Goal: Contribute content

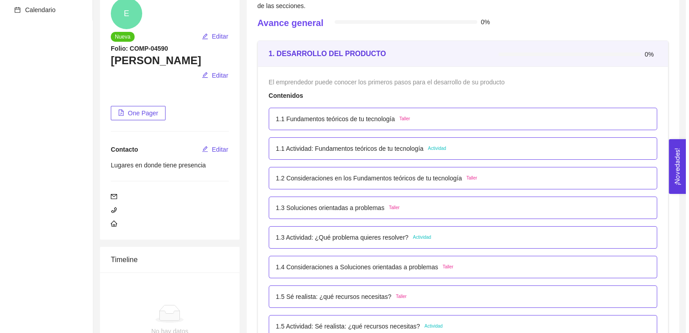
scroll to position [104, 0]
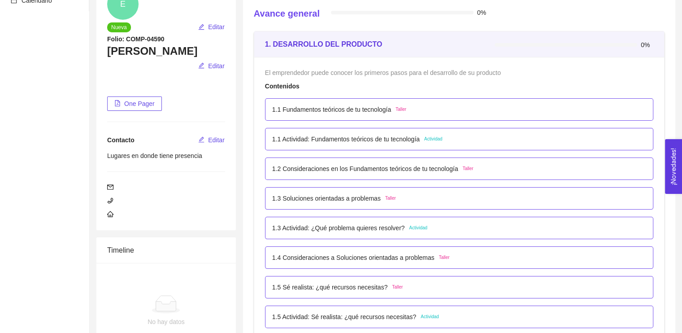
click at [407, 139] on p "1.1 Actividad: Fundamentos teóricos de tu tecnología" at bounding box center [346, 139] width 148 height 10
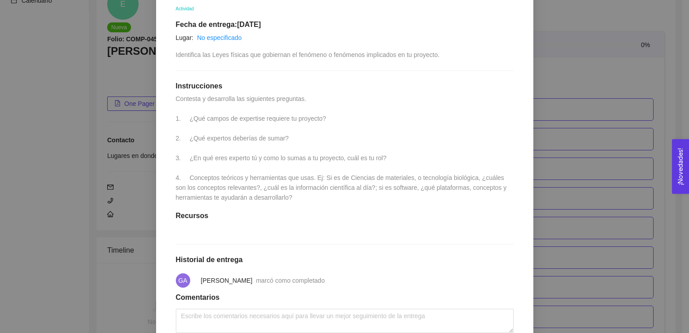
scroll to position [245, 0]
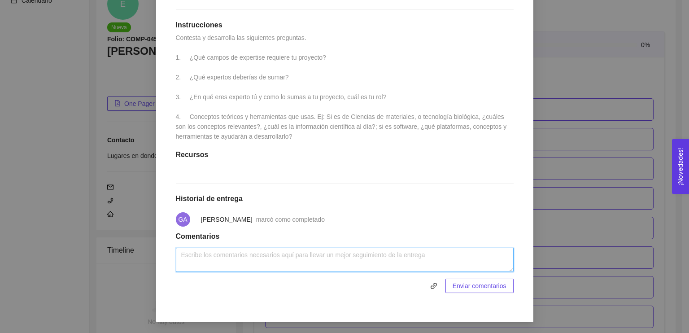
click at [264, 260] on textarea at bounding box center [345, 260] width 338 height 24
click at [198, 252] on textarea at bounding box center [345, 260] width 338 height 24
paste textarea "1. ¿Lor ipsumd si ametconse adipisci el seddoeiu? Temporin utl etdolo ma al eni…"
type textarea "1. ¿Lor ipsumd si ametconse adipisci el seddoeiu? Temporin utl etdolo ma al eni…"
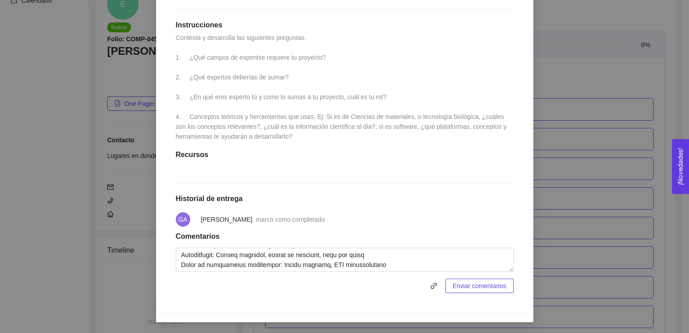
click at [456, 287] on span "Enviar comentarios" at bounding box center [480, 286] width 54 height 10
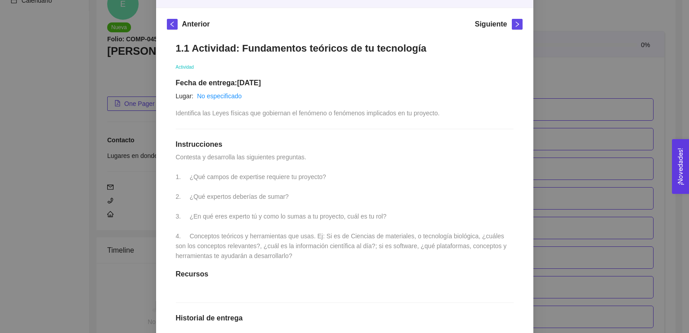
scroll to position [0, 0]
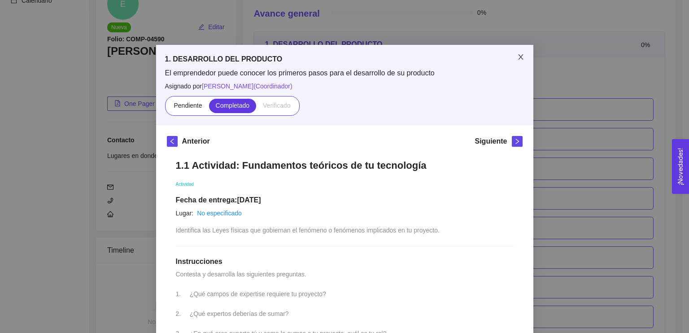
click at [517, 57] on icon "close" at bounding box center [520, 56] width 7 height 7
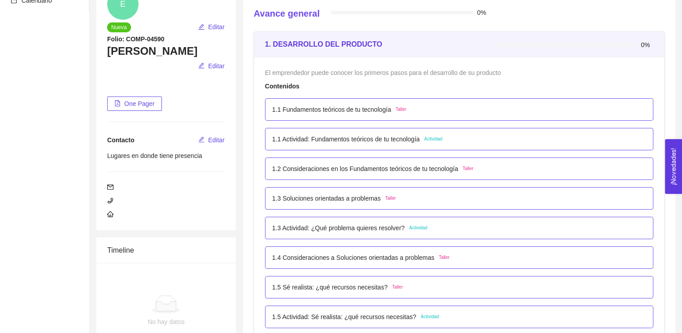
click at [457, 165] on div "1.2 Consideraciones en los Fundamentos teóricos de tu tecnología Taller" at bounding box center [372, 169] width 201 height 10
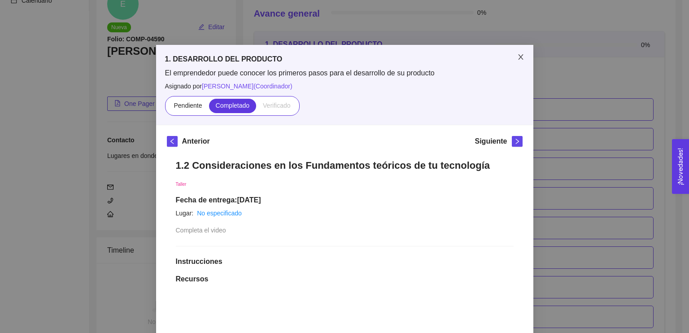
click at [517, 59] on icon "close" at bounding box center [520, 56] width 7 height 7
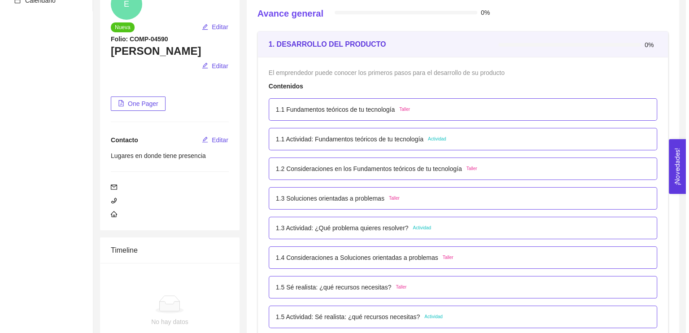
scroll to position [165, 0]
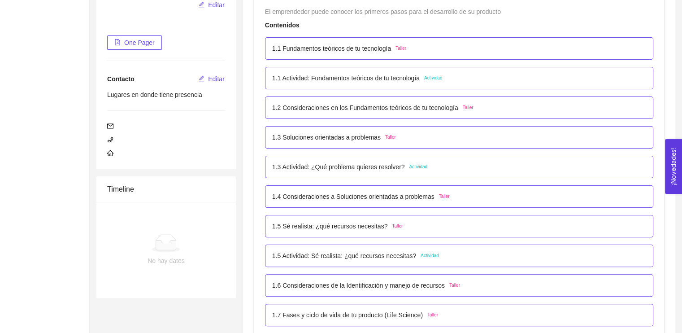
click at [421, 162] on div "1.3 Actividad: ¿Qué problema quieres resolver? Actividad" at bounding box center [349, 167] width 155 height 10
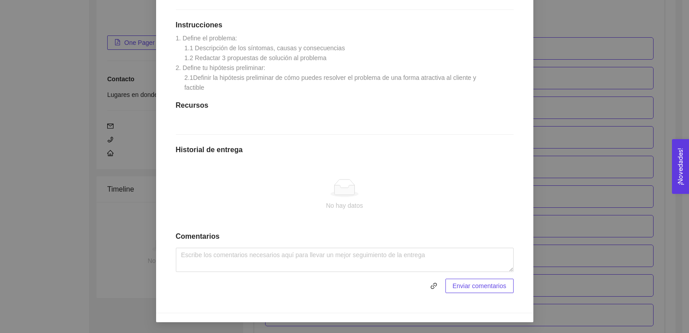
scroll to position [232, 0]
click at [346, 201] on div "No hay datos" at bounding box center [344, 205] width 323 height 10
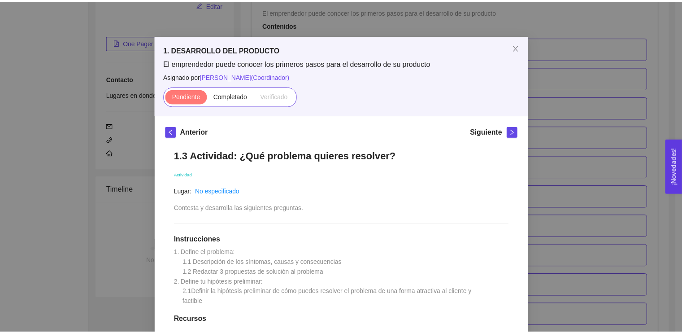
scroll to position [2, 0]
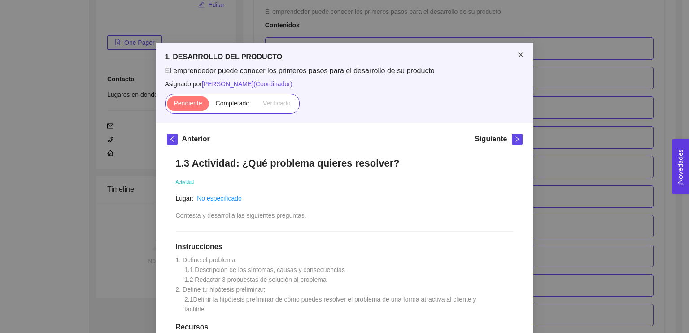
click at [517, 57] on icon "close" at bounding box center [520, 54] width 7 height 7
